Goal: Information Seeking & Learning: Find specific fact

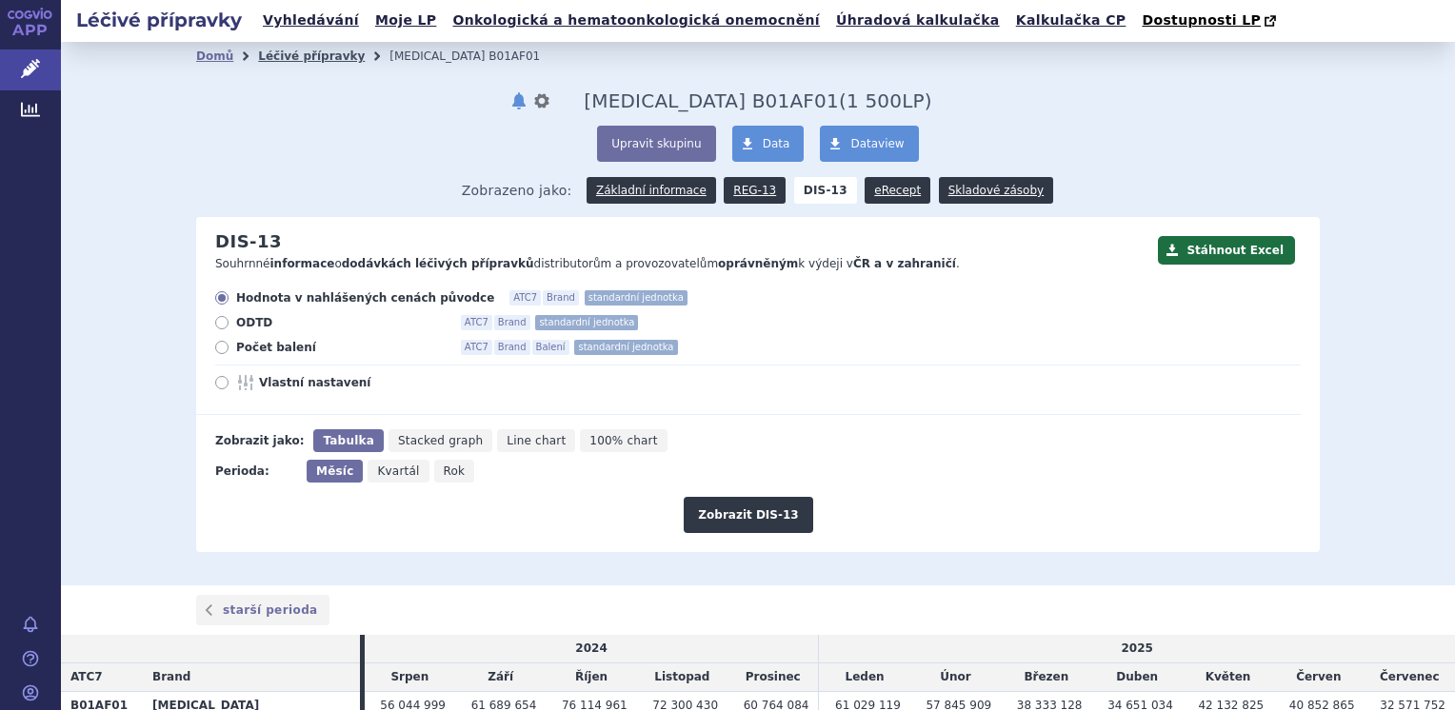
click at [301, 58] on link "Léčivé přípravky" at bounding box center [311, 56] width 107 height 13
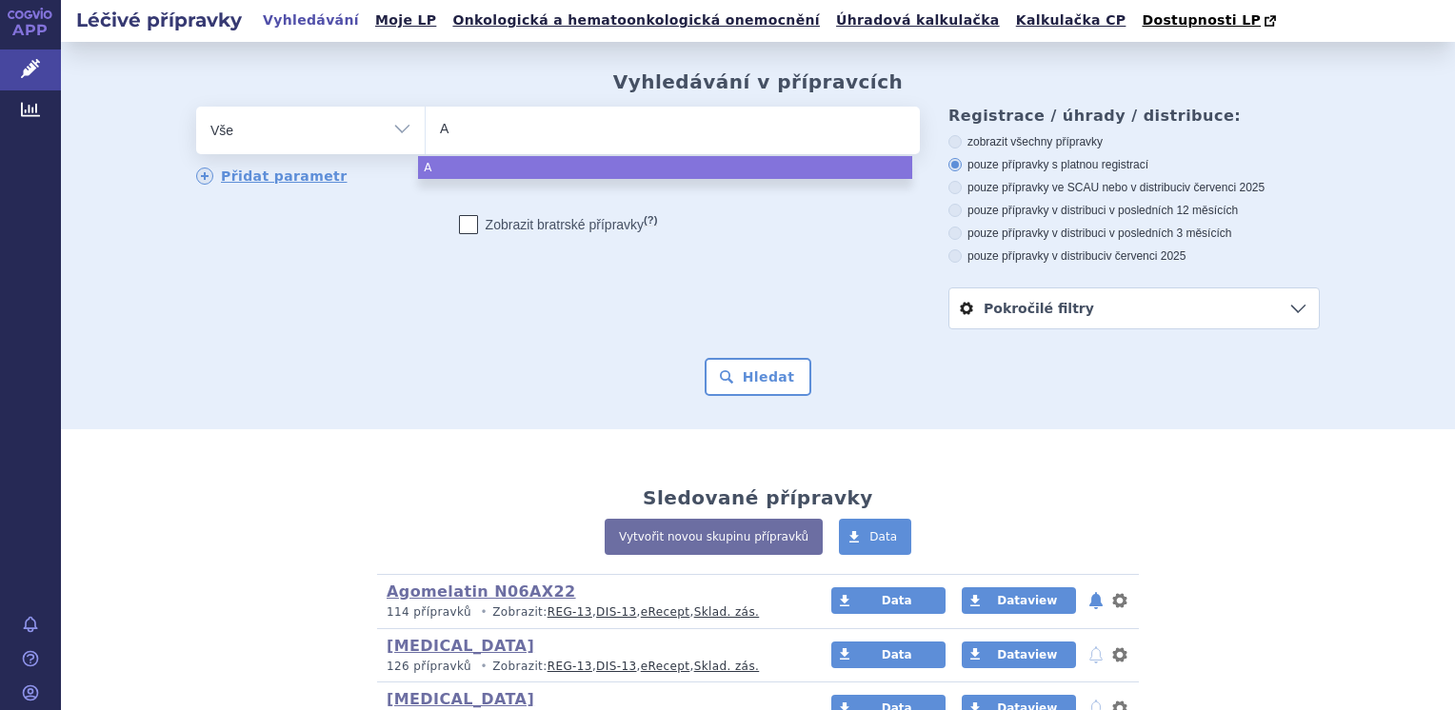
type input "Ar"
type input "[PERSON_NAME]"
type input "Arist"
type input "Arista"
type input "[MEDICAL_DATA]"
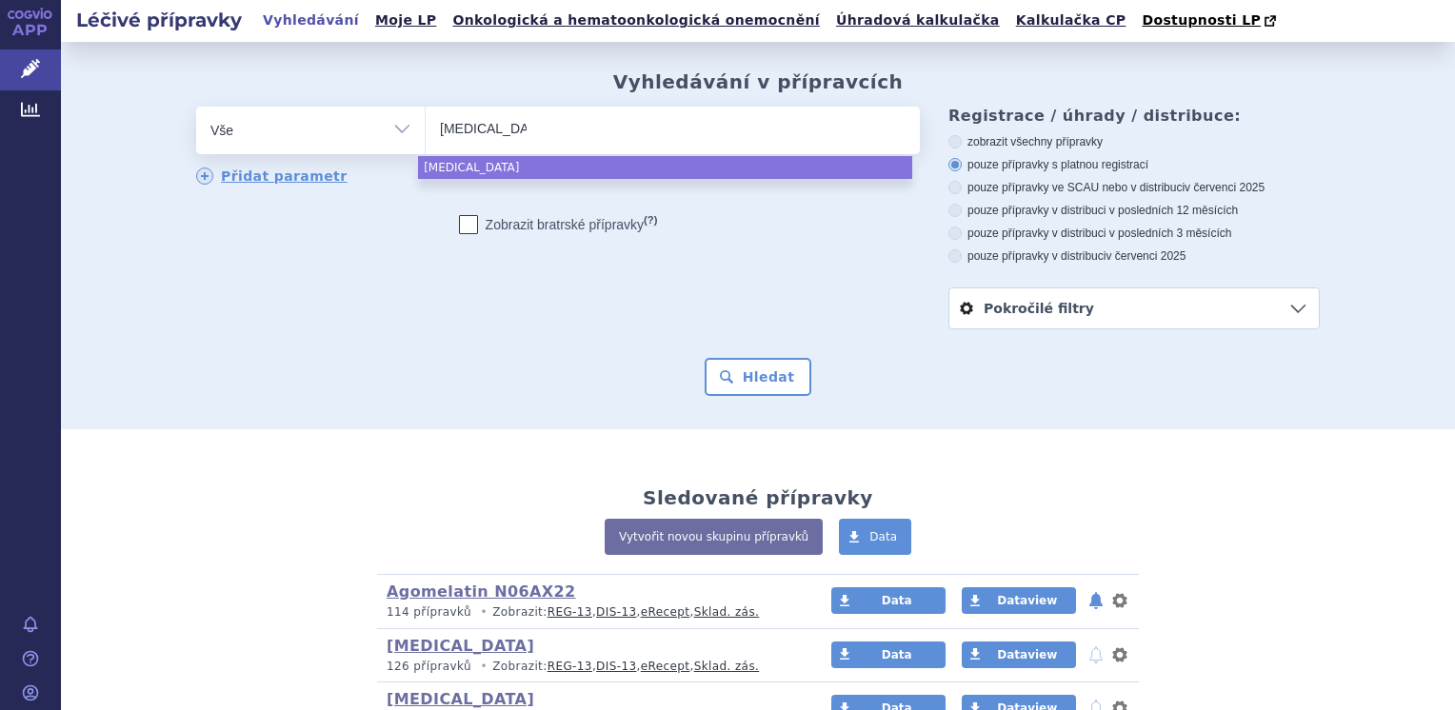
select select "[MEDICAL_DATA]"
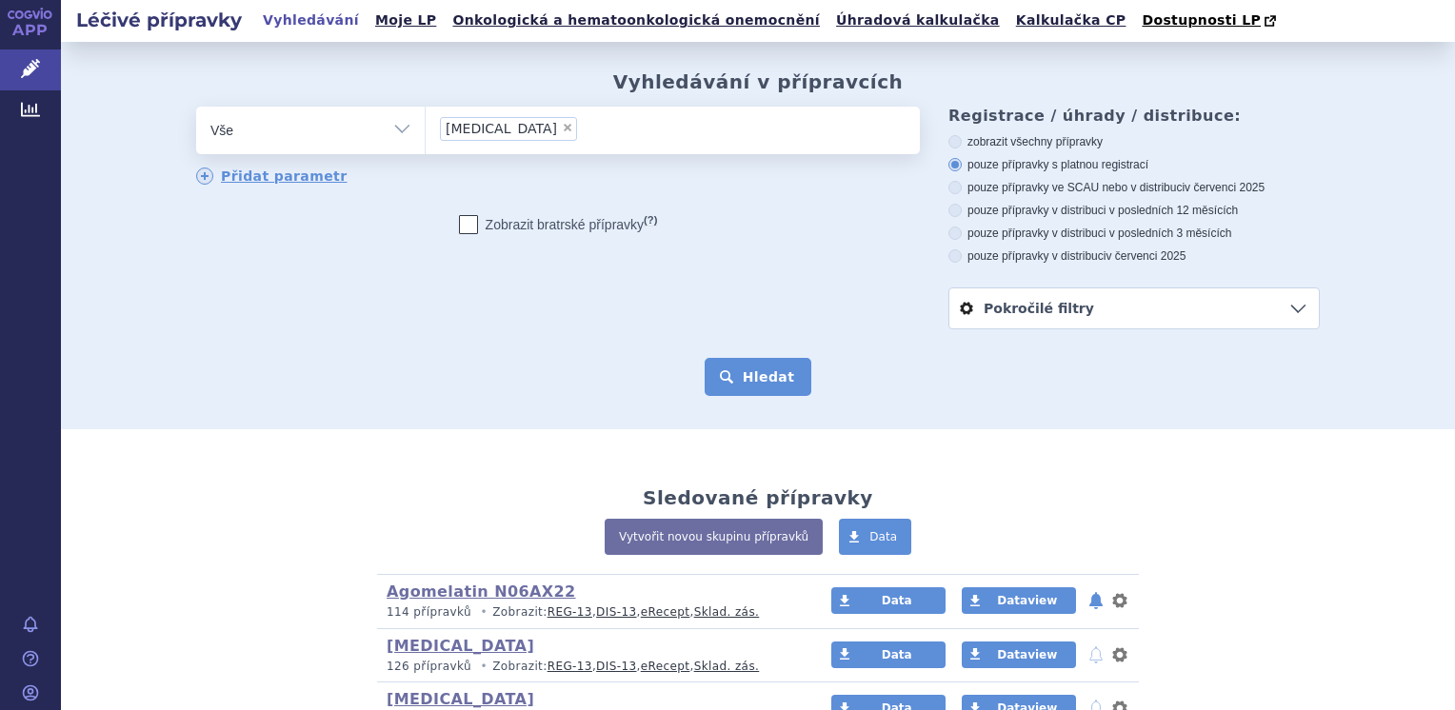
click at [753, 374] on button "Hledat" at bounding box center [759, 377] width 108 height 38
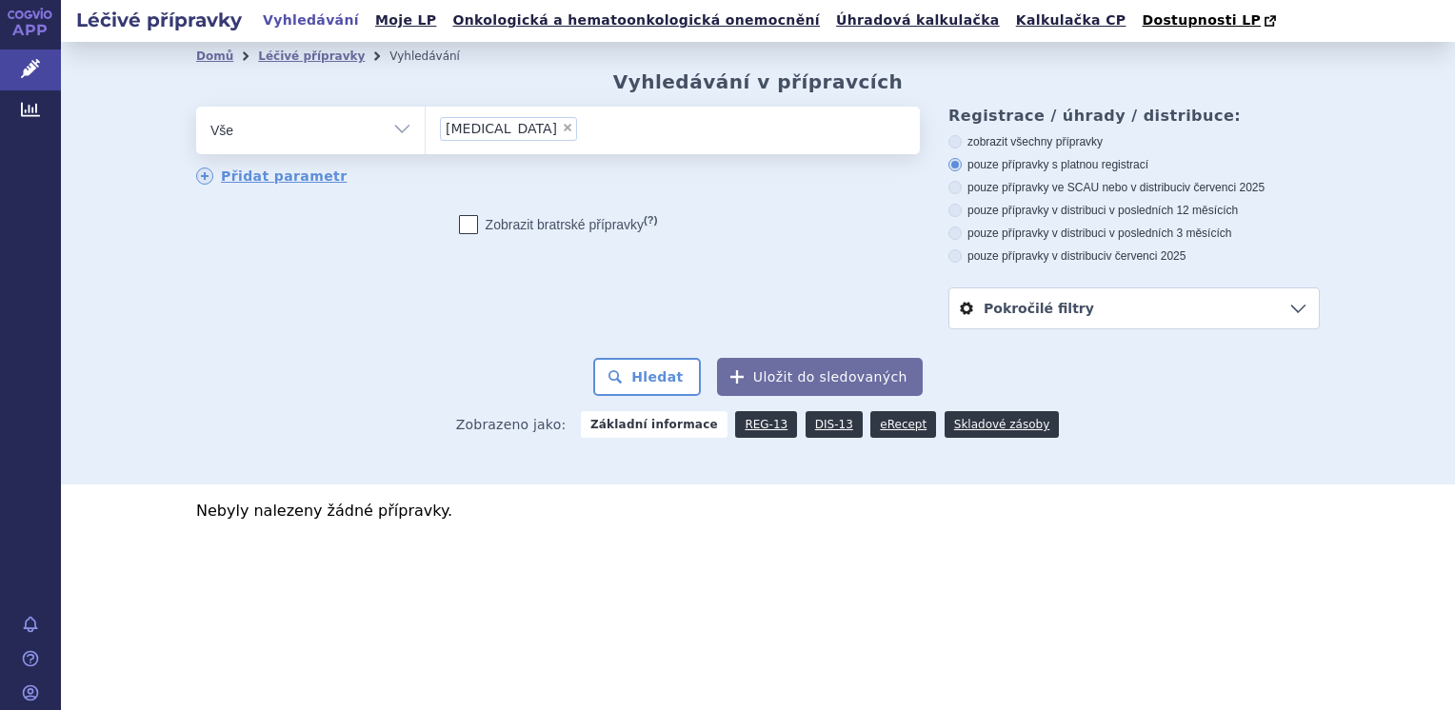
click at [562, 128] on span "×" at bounding box center [567, 127] width 11 height 11
click at [426, 128] on select "[MEDICAL_DATA]" at bounding box center [425, 130] width 1 height 48
select select
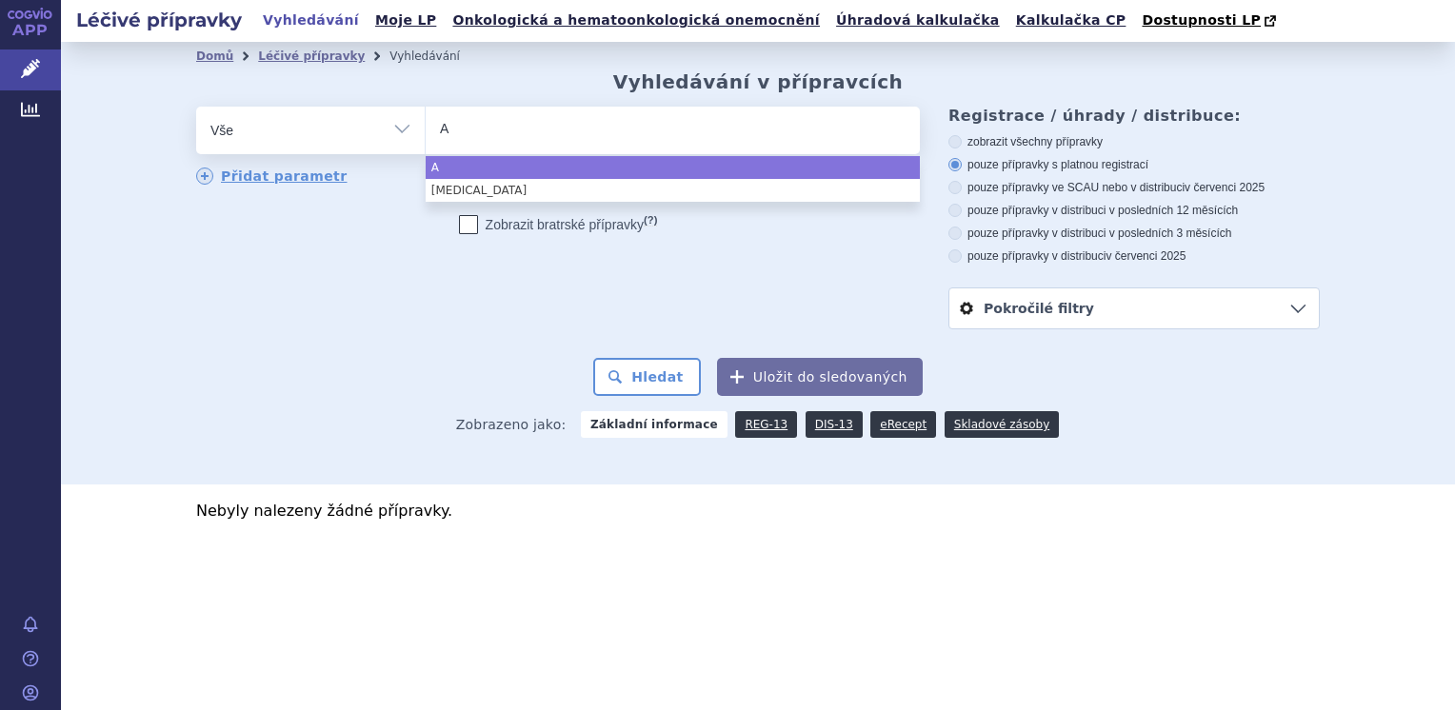
type input "Ar"
type input "[PERSON_NAME]"
select select "[PERSON_NAME]"
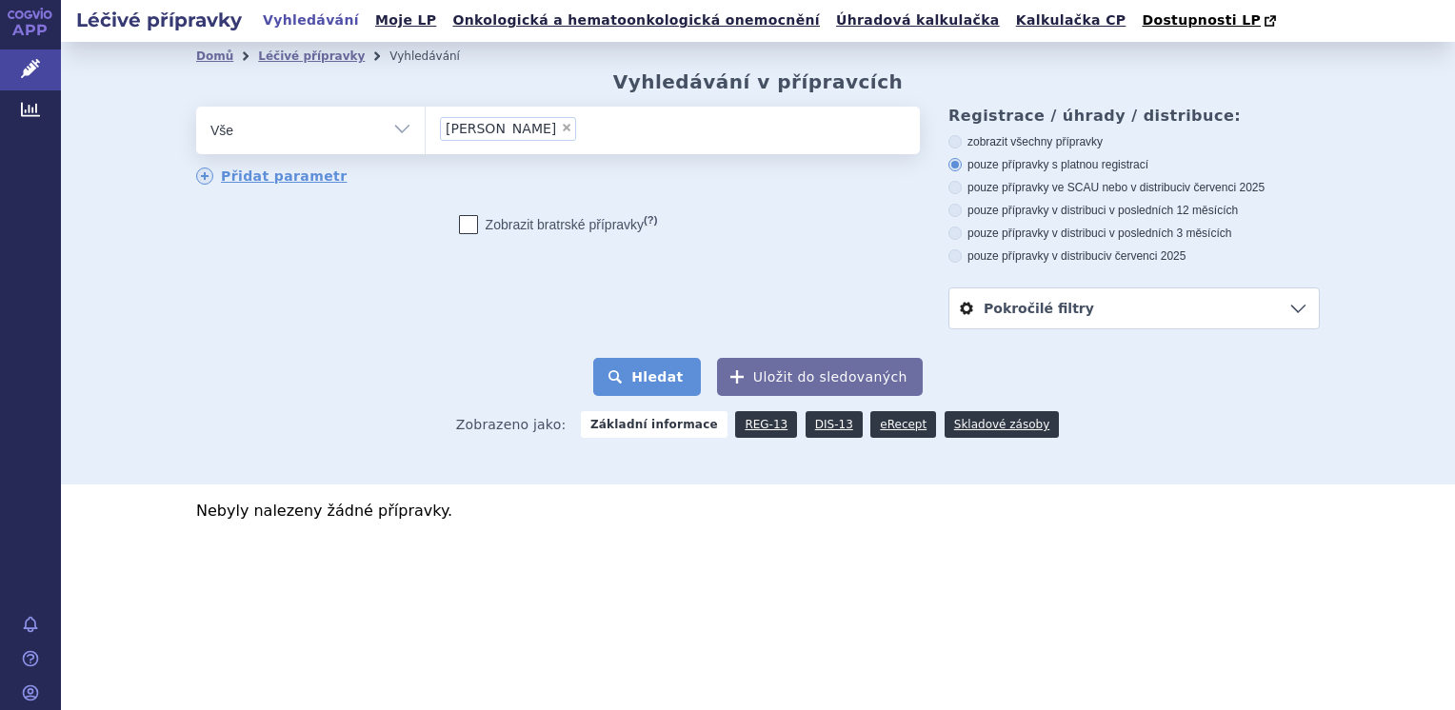
click at [650, 373] on button "Hledat" at bounding box center [647, 377] width 108 height 38
